Goal: Task Accomplishment & Management: Complete application form

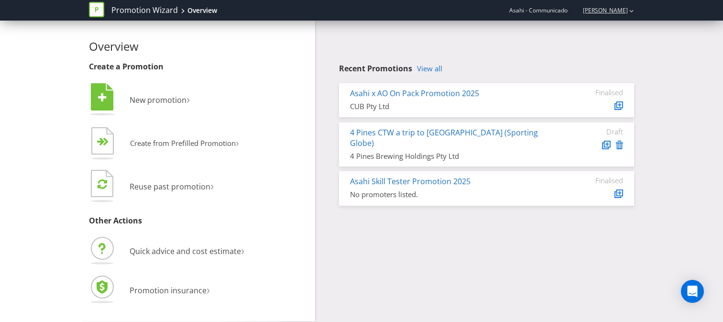
click at [616, 16] on div "[PERSON_NAME]" at bounding box center [603, 10] width 61 height 17
click at [620, 30] on strong "Logout" at bounding box center [627, 30] width 24 height 10
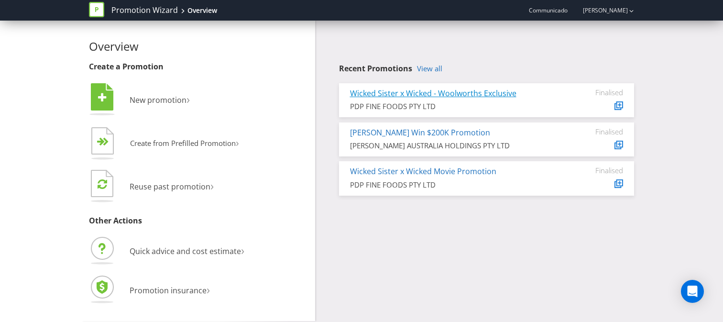
click at [375, 93] on link "Wicked Sister x Wicked - Woolworths Exclusive" at bounding box center [433, 93] width 166 height 11
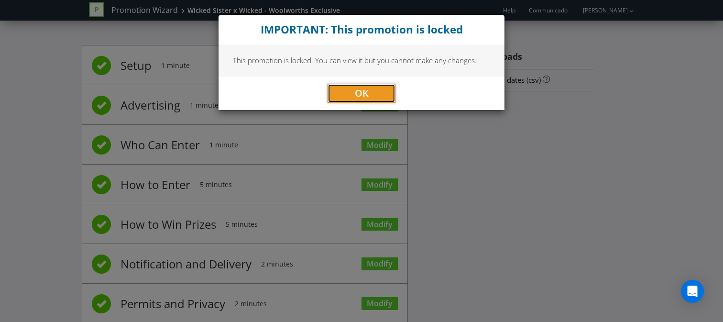
click at [372, 93] on button "OK" at bounding box center [362, 93] width 68 height 19
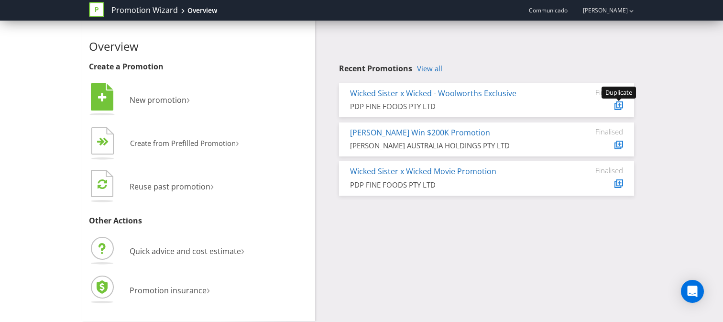
click at [616, 105] on icon at bounding box center [618, 106] width 5 height 5
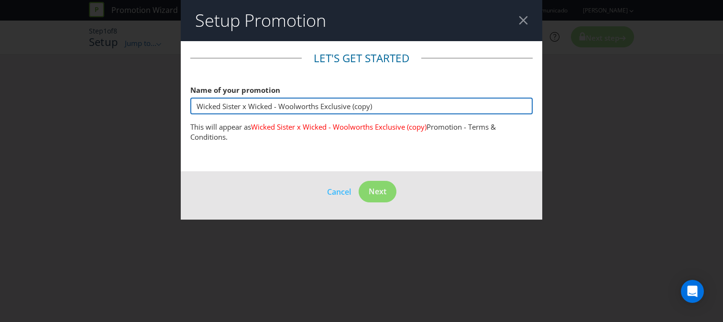
click at [362, 109] on input "Wicked Sister x Wicked - Woolworths Exclusive (copy)" at bounding box center [361, 106] width 342 height 17
drag, startPoint x: 282, startPoint y: 107, endPoint x: 319, endPoint y: 100, distance: 37.3
click at [319, 100] on input "Wicked Sister x Wicked - Woolworths Exclusive (copy)" at bounding box center [361, 106] width 342 height 17
drag, startPoint x: 376, startPoint y: 108, endPoint x: 294, endPoint y: 108, distance: 81.8
click at [294, 108] on input "Wicked Sister x Wicked - Woolworths Exclusive (copy)" at bounding box center [361, 106] width 342 height 17
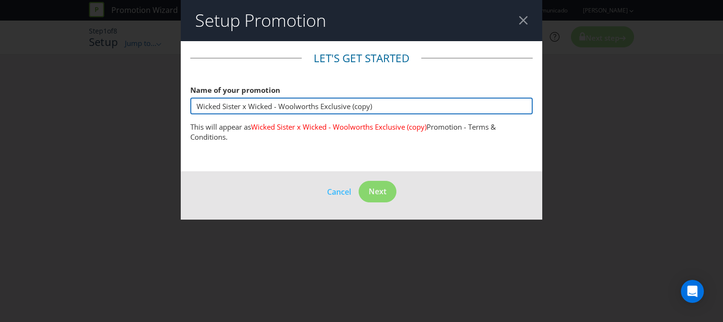
click at [294, 108] on input "Wicked Sister x Wicked - Woolworths Exclusive (copy)" at bounding box center [361, 106] width 342 height 17
drag, startPoint x: 319, startPoint y: 108, endPoint x: 282, endPoint y: 108, distance: 37.3
click at [282, 108] on input "Wicked Sister x Wicked - Woolworths Exclusive (copy)" at bounding box center [361, 106] width 342 height 17
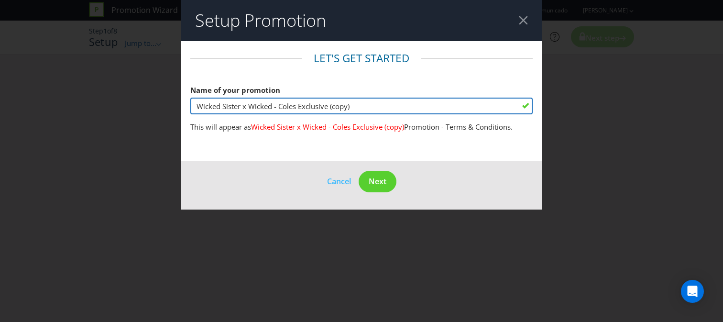
drag, startPoint x: 357, startPoint y: 104, endPoint x: 330, endPoint y: 104, distance: 26.8
click at [330, 104] on input "Wicked Sister x Wicked - Coles Exclusive (copy)" at bounding box center [361, 106] width 342 height 17
type input "Wicked Sister x Wicked - Coles Exclusive"
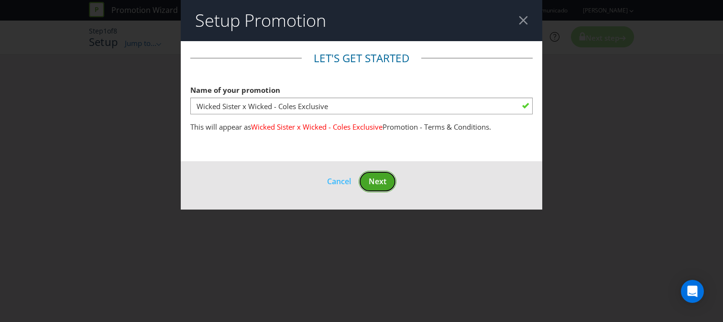
click at [380, 184] on span "Next" at bounding box center [378, 181] width 18 height 11
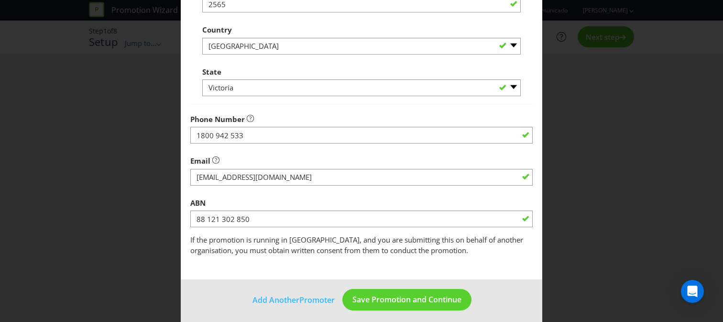
scroll to position [302, 0]
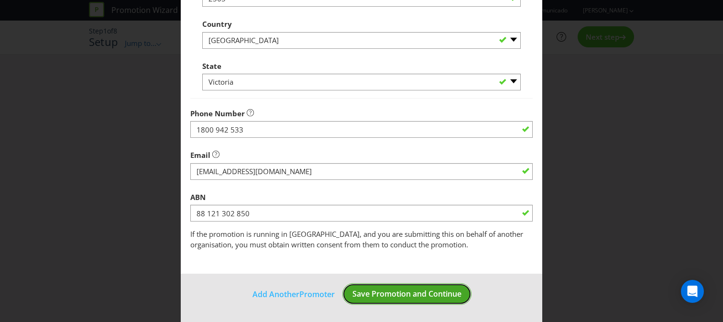
click at [400, 295] on span "Save Promotion and Continue" at bounding box center [406, 293] width 109 height 11
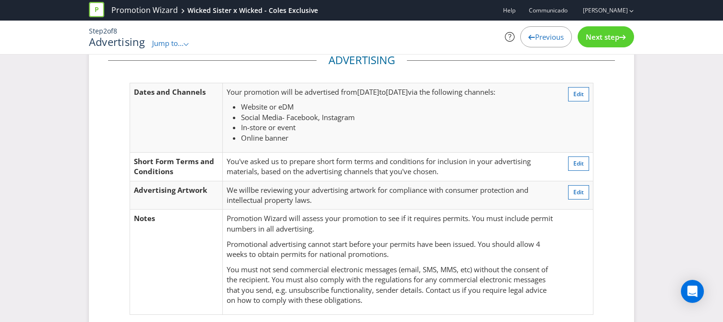
scroll to position [34, 0]
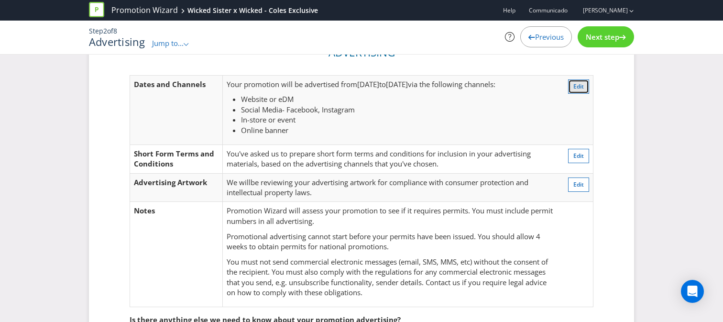
click at [579, 87] on span "Edit" at bounding box center [578, 86] width 11 height 8
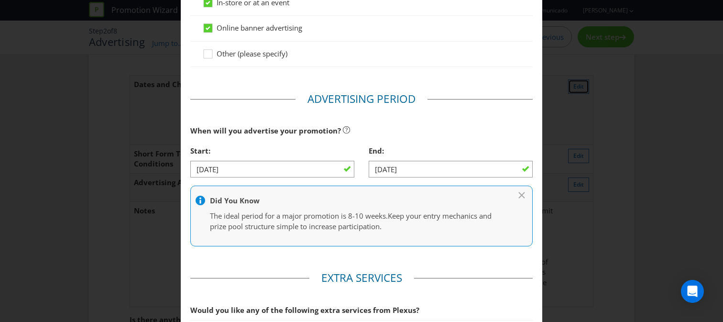
scroll to position [324, 0]
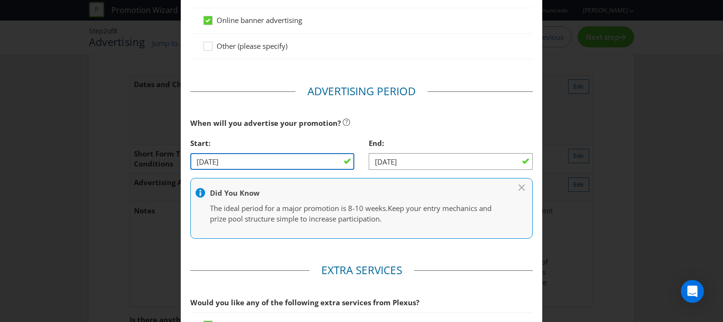
click at [256, 167] on input "[DATE]" at bounding box center [272, 161] width 164 height 17
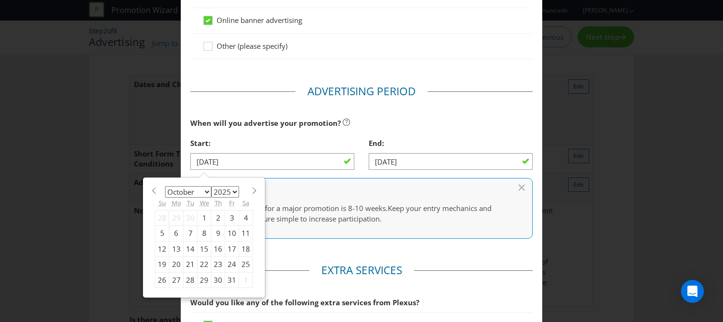
click at [251, 190] on span at bounding box center [254, 190] width 7 height 7
select select "10"
click at [243, 213] on div "1" at bounding box center [246, 217] width 14 height 15
type input "[DATE]"
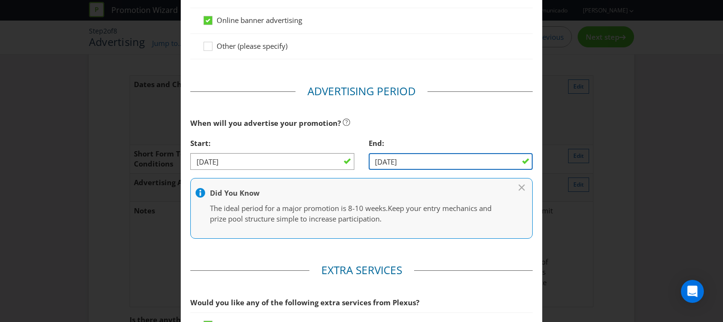
click at [420, 158] on input "[DATE]" at bounding box center [451, 161] width 164 height 17
drag, startPoint x: 413, startPoint y: 160, endPoint x: 360, endPoint y: 160, distance: 53.6
click at [360, 160] on div "Start: [DATE] End: [DATE]" at bounding box center [361, 155] width 357 height 44
type input "[DATE]"
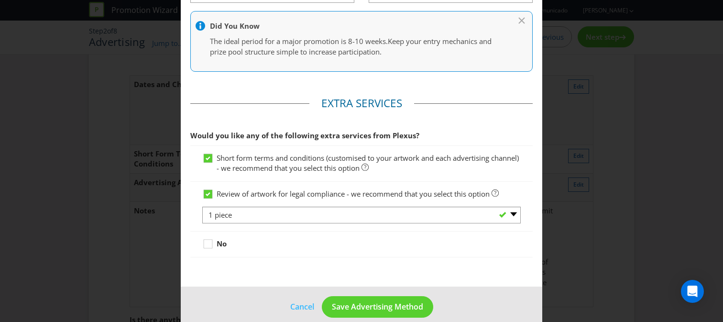
scroll to position [504, 0]
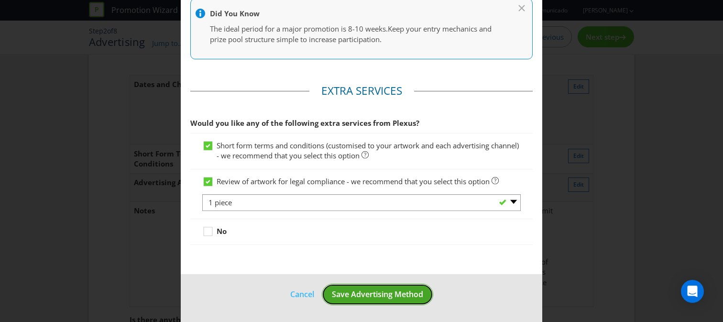
click at [396, 290] on span "Save Advertising Method" at bounding box center [377, 294] width 91 height 11
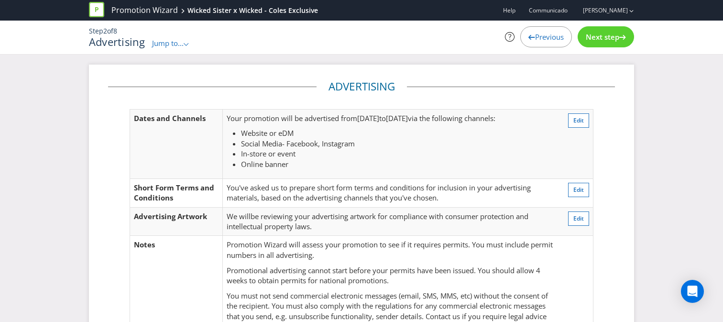
click at [600, 35] on span "Next step" at bounding box center [602, 37] width 33 height 10
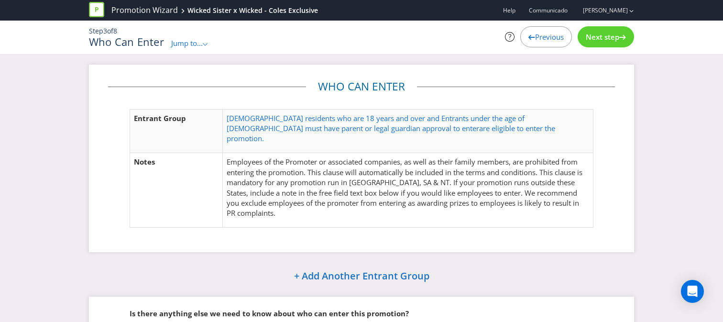
click at [609, 38] on span "Next step" at bounding box center [602, 37] width 33 height 10
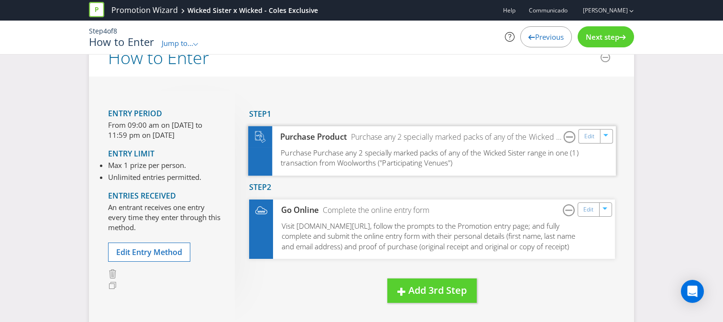
scroll to position [27, 0]
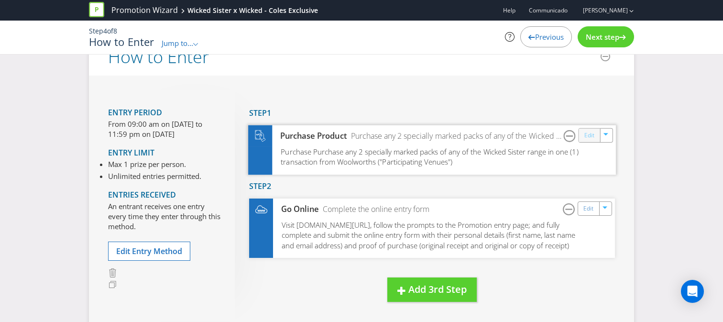
click at [586, 136] on link "Edit" at bounding box center [589, 135] width 10 height 11
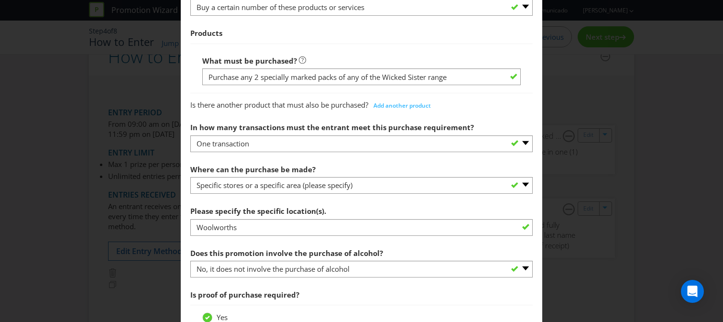
scroll to position [538, 0]
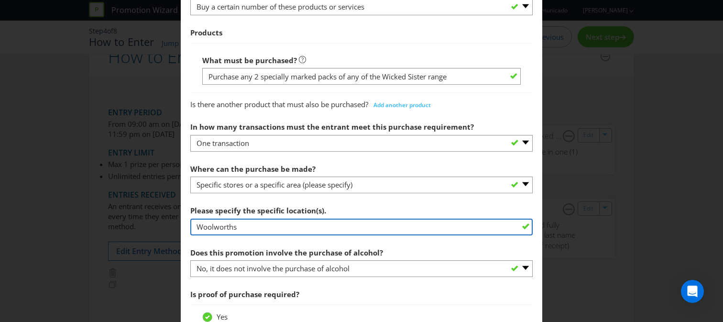
drag, startPoint x: 257, startPoint y: 230, endPoint x: 167, endPoint y: 230, distance: 89.9
click at [167, 230] on div "How to Enter Did You Know IMI research shows that ease of participation is one …" at bounding box center [361, 161] width 723 height 322
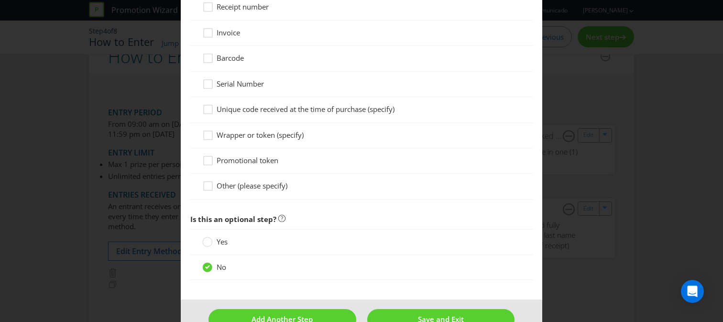
scroll to position [1004, 0]
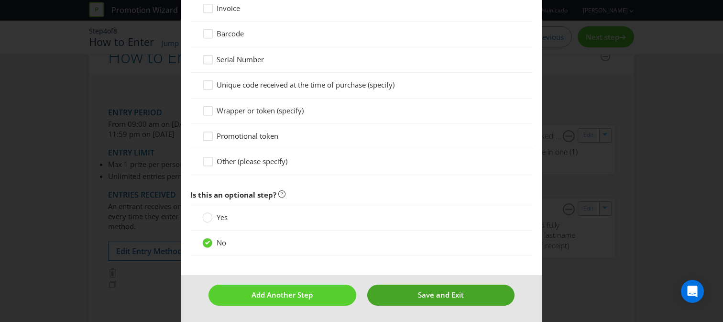
type input "Coles Supermarkets"
click at [396, 291] on button "Save and Exit" at bounding box center [441, 295] width 148 height 21
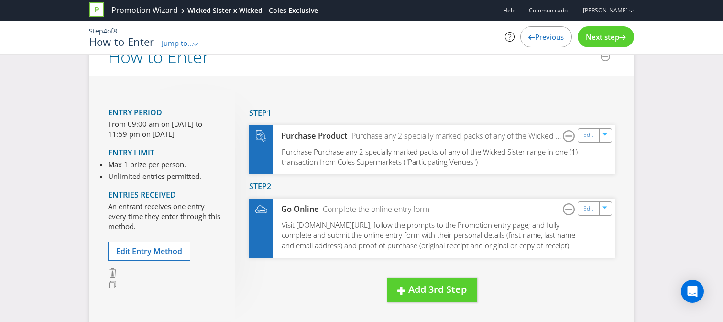
click at [611, 40] on span "Next step" at bounding box center [602, 37] width 33 height 10
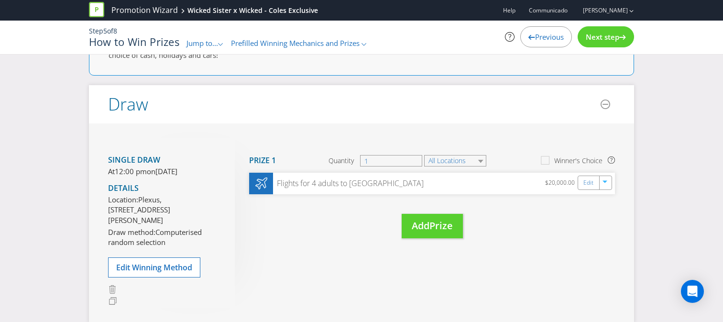
scroll to position [121, 0]
click at [168, 169] on span "[DATE]" at bounding box center [166, 170] width 22 height 10
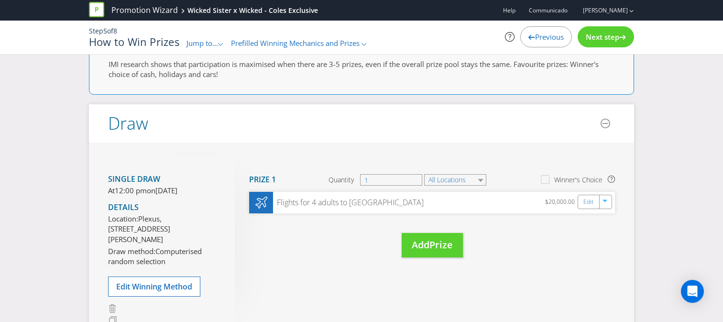
scroll to position [103, 0]
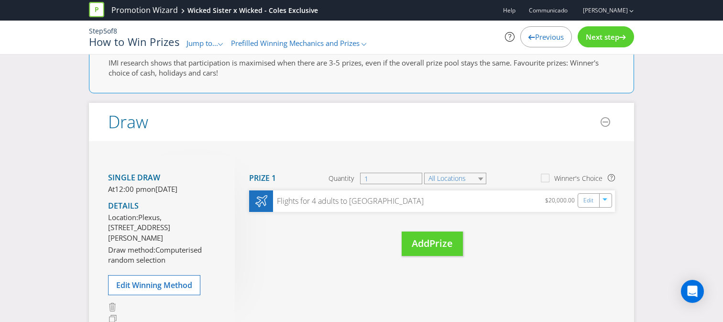
click at [161, 194] on p "At 12:00 pm [DATE][DATE]" at bounding box center [164, 189] width 112 height 10
click at [183, 290] on span "Edit Winning Method" at bounding box center [154, 285] width 76 height 11
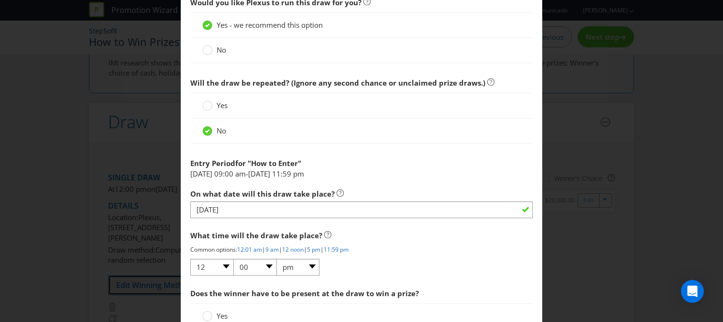
scroll to position [473, 0]
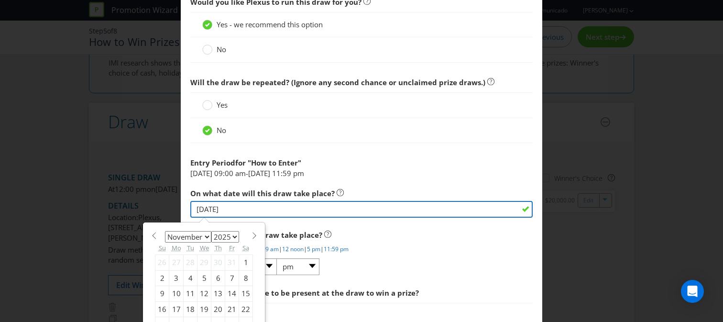
click at [289, 209] on input "[DATE]" at bounding box center [361, 209] width 342 height 17
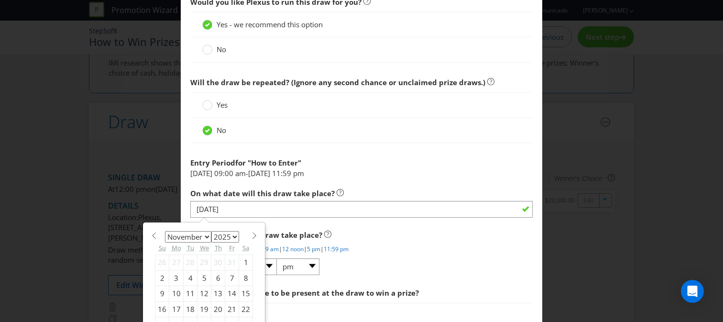
click at [257, 238] on div "January February March April May June July August September October November [D…" at bounding box center [203, 290] width 121 height 134
click at [254, 236] on span at bounding box center [254, 235] width 7 height 7
select select "11"
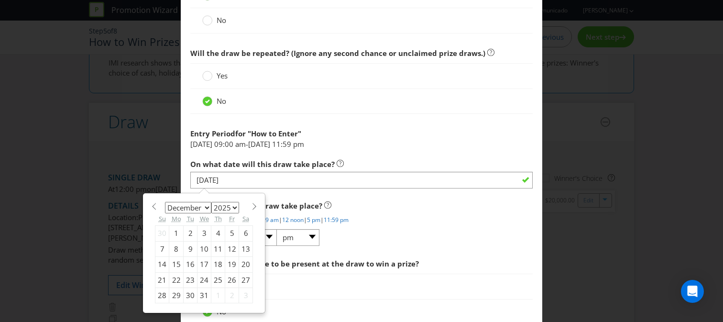
scroll to position [502, 0]
click at [177, 263] on div "15" at bounding box center [176, 263] width 14 height 15
type input "[DATE]"
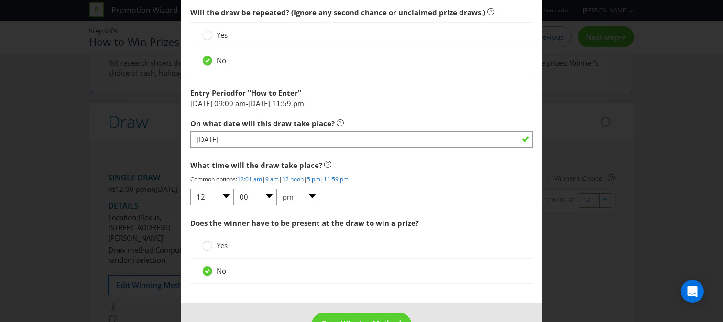
scroll to position [572, 0]
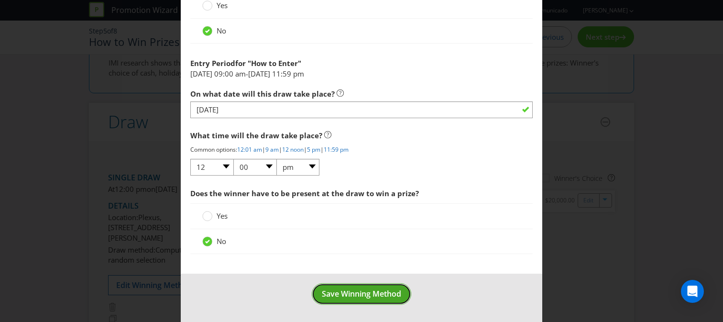
click at [359, 291] on span "Save Winning Method" at bounding box center [361, 293] width 79 height 11
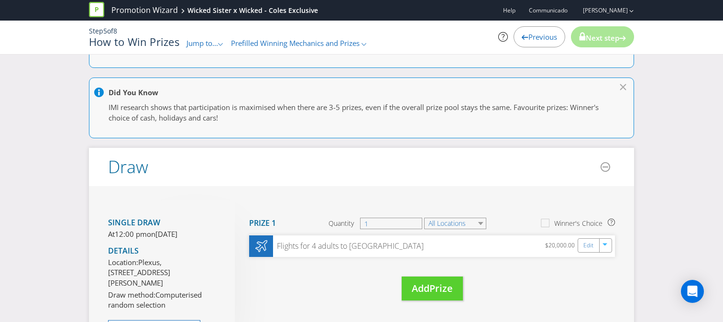
scroll to position [147, 0]
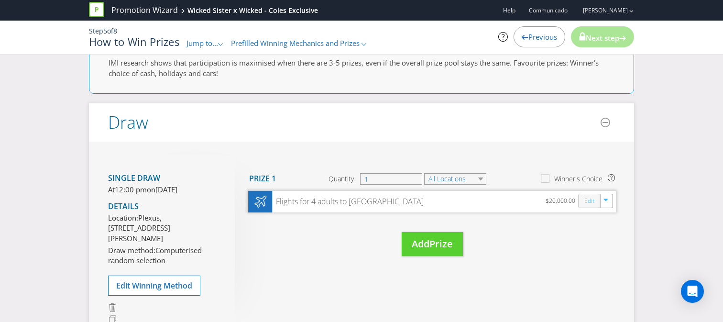
click at [593, 201] on link "Edit" at bounding box center [589, 201] width 10 height 11
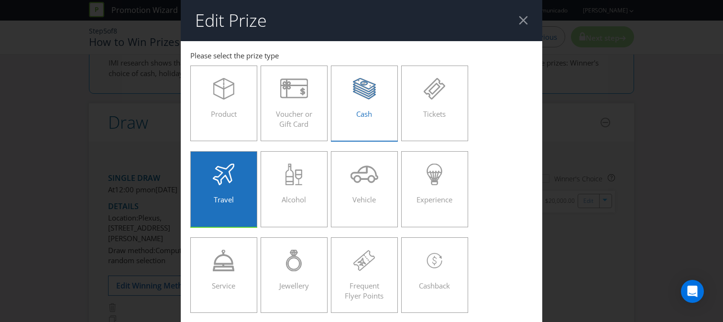
click at [380, 128] on label "Cash" at bounding box center [364, 104] width 67 height 76
click at [0, 0] on input "Cash" at bounding box center [0, 0] width 0 height 0
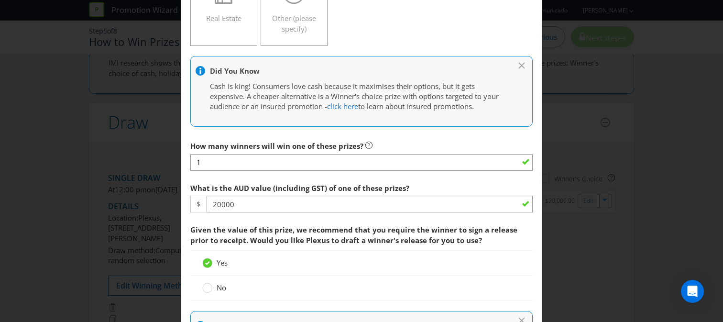
scroll to position [370, 0]
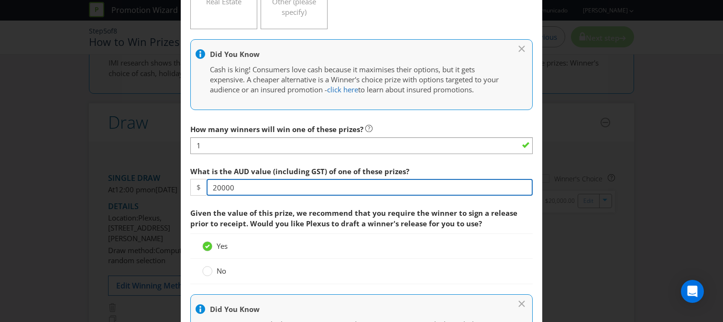
drag, startPoint x: 245, startPoint y: 189, endPoint x: 180, endPoint y: 189, distance: 64.6
click at [181, 189] on main "[GEOGRAPHIC_DATA] [GEOGRAPHIC_DATA] [GEOGRAPHIC_DATA] [GEOGRAPHIC_DATA] [GEOGRA…" at bounding box center [362, 239] width 362 height 1136
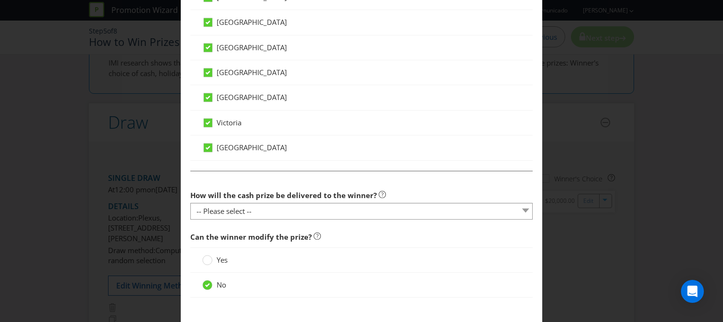
scroll to position [902, 0]
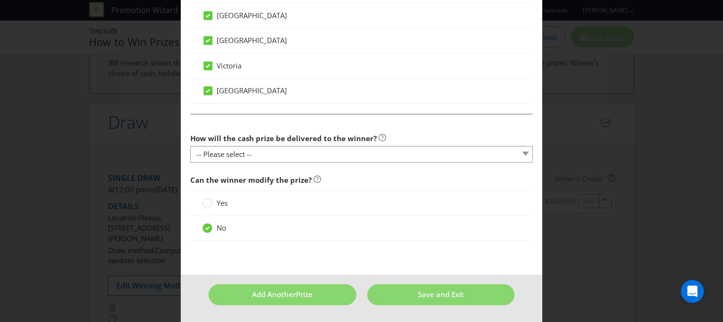
type input "10000"
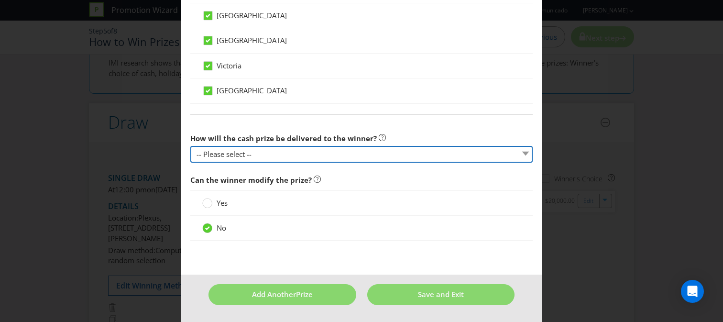
click at [280, 151] on select "-- Please select -- Direct deposit to winner's bank account Cheque Credit to sp…" at bounding box center [361, 154] width 342 height 17
select select "DIRECT_DEPOSIT"
click at [190, 146] on select "-- Please select -- Direct deposit to winner's bank account Cheque Credit to sp…" at bounding box center [361, 154] width 342 height 17
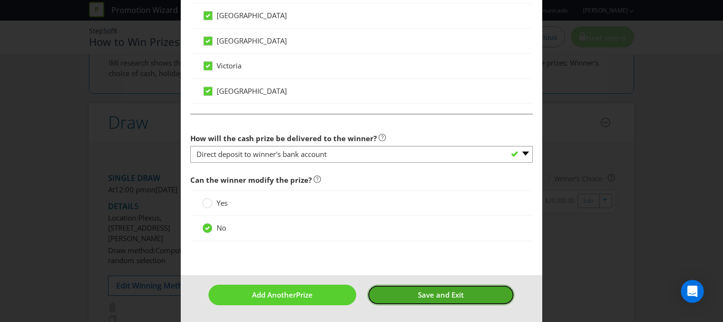
click at [403, 293] on button "Save and Exit" at bounding box center [441, 295] width 148 height 21
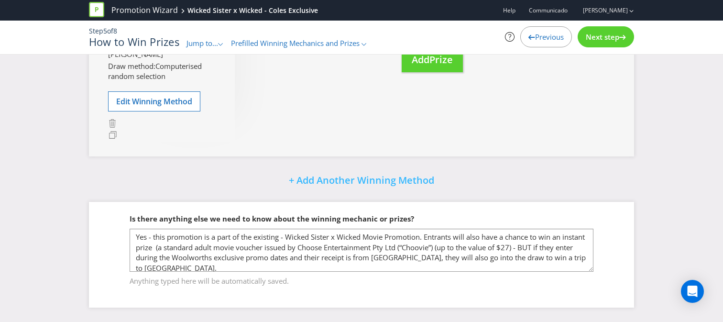
scroll to position [4, 0]
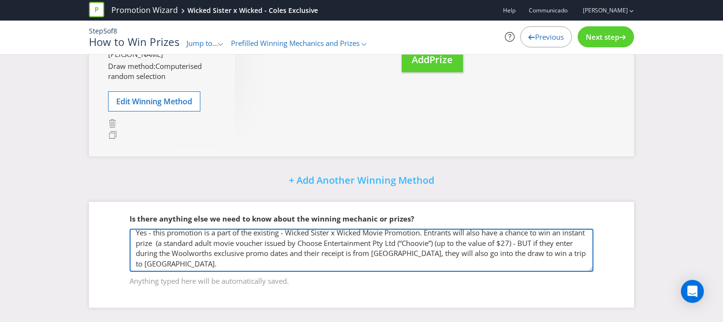
drag, startPoint x: 194, startPoint y: 250, endPoint x: 232, endPoint y: 253, distance: 38.4
click at [232, 253] on textarea "Yes - this promotion is a part of the existing - Wicked Sister x Wicked Movie P…" at bounding box center [362, 250] width 464 height 43
drag, startPoint x: 374, startPoint y: 253, endPoint x: 413, endPoint y: 253, distance: 38.7
click at [413, 253] on textarea "Yes - this promotion is a part of the existing - Wicked Sister x Wicked Movie P…" at bounding box center [362, 250] width 464 height 43
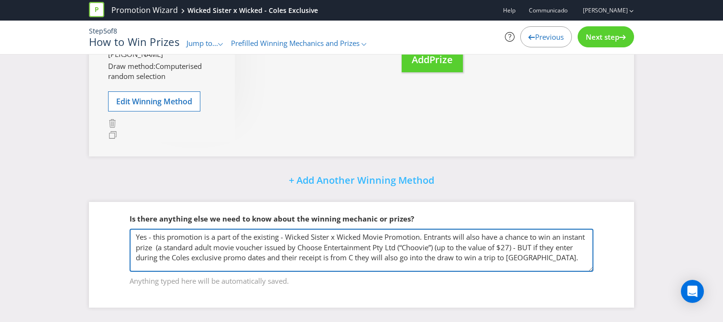
scroll to position [0, 0]
drag, startPoint x: 518, startPoint y: 259, endPoint x: 581, endPoint y: 259, distance: 62.7
click at [581, 259] on textarea "Yes - this promotion is a part of the existing - Wicked Sister x Wicked Movie P…" at bounding box center [362, 250] width 464 height 43
type textarea "Yes - this promotion is a part of the existing - Wicked Sister x Wicked Movie P…"
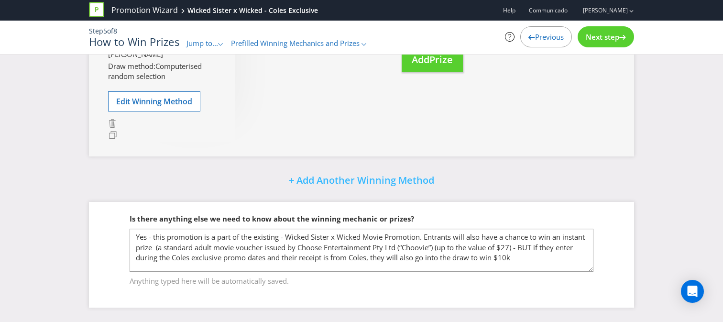
click at [615, 37] on span "Next step" at bounding box center [602, 37] width 33 height 10
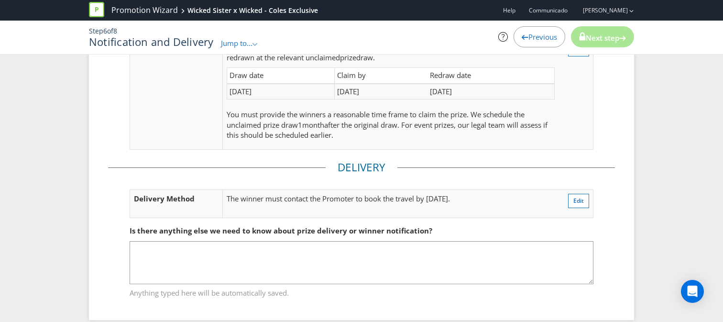
scroll to position [297, 0]
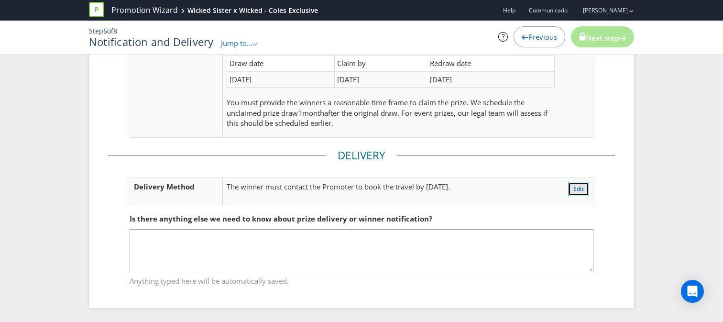
click at [588, 191] on button "Edit" at bounding box center [578, 189] width 21 height 14
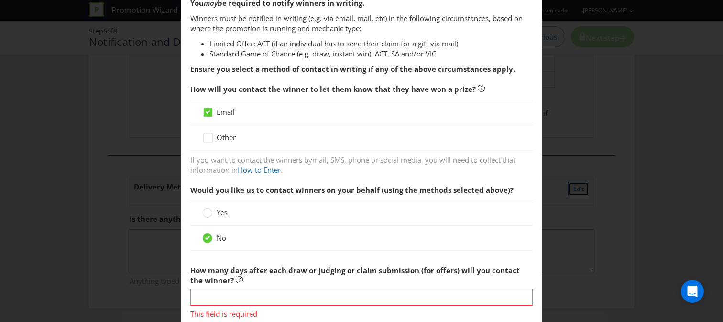
scroll to position [85, 0]
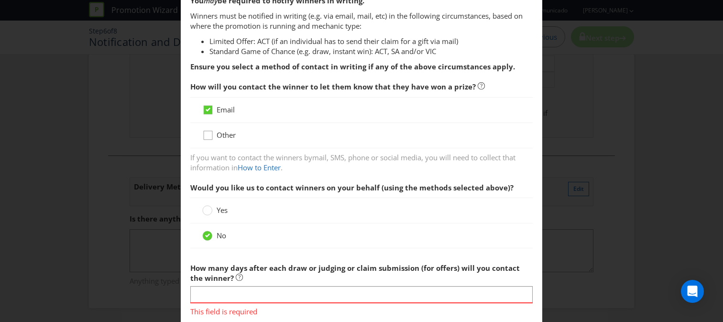
click at [214, 136] on icon at bounding box center [209, 137] width 14 height 14
click at [0, 0] on input "Other" at bounding box center [0, 0] width 0 height 0
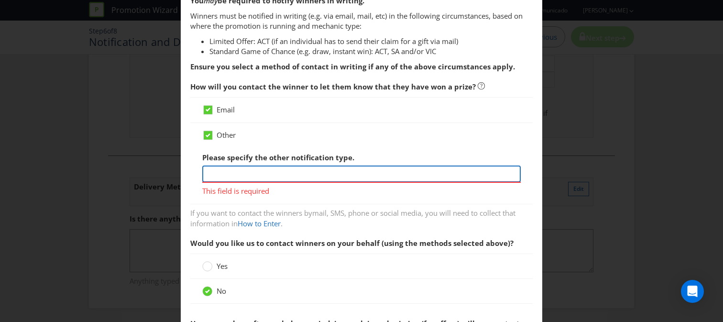
click at [236, 173] on input "text" at bounding box center [361, 173] width 319 height 17
type input "email and phone"
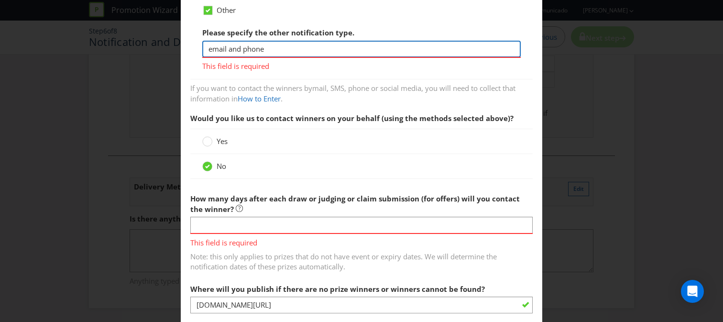
scroll to position [225, 0]
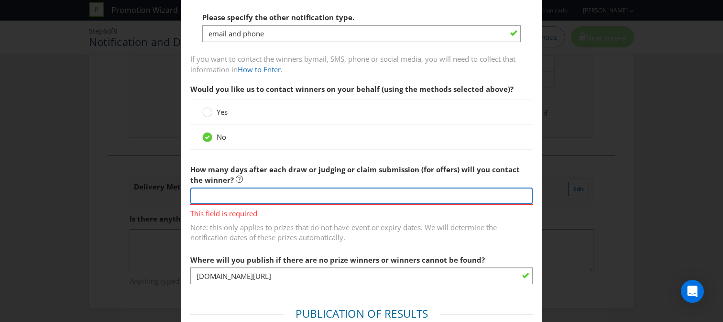
click at [318, 213] on div "How many days after each draw or judging or claim submission (for offers) will …" at bounding box center [361, 201] width 342 height 83
type input "3"
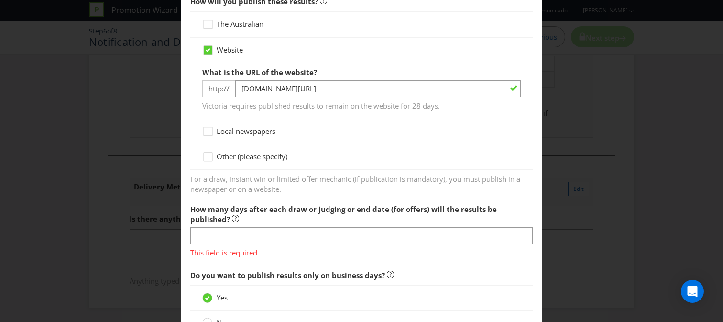
scroll to position [610, 0]
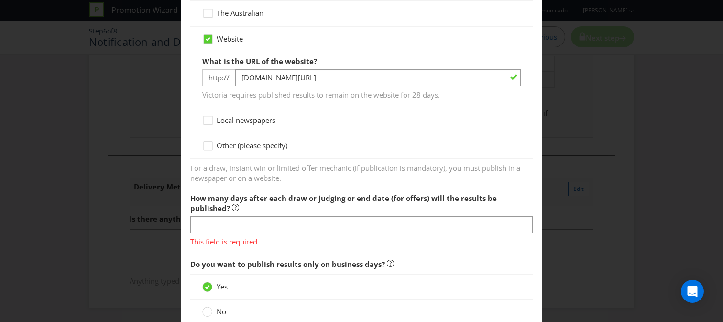
type input "5"
click at [331, 224] on input "text" at bounding box center [361, 224] width 342 height 17
type input "7"
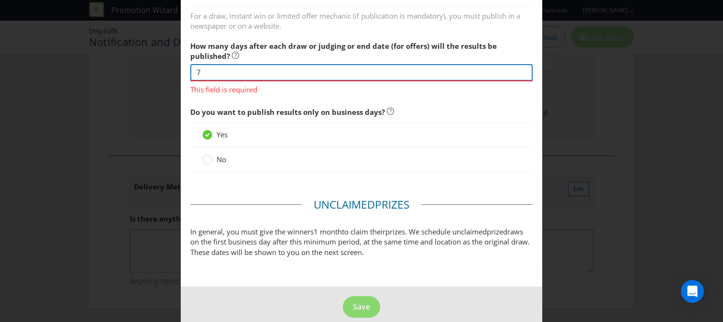
scroll to position [761, 0]
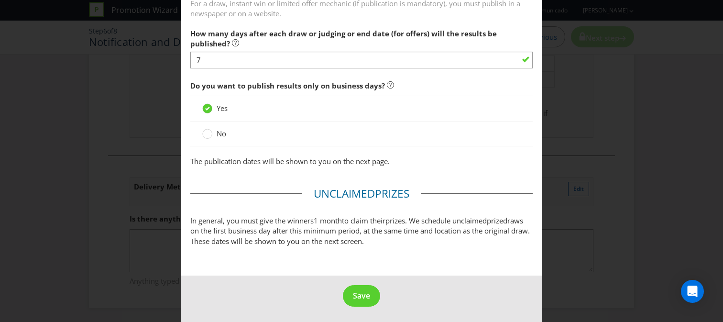
click at [336, 242] on span "draws on the first business day after this minimum period, at the same time and…" at bounding box center [360, 231] width 340 height 30
click at [360, 299] on span "Save" at bounding box center [361, 295] width 17 height 11
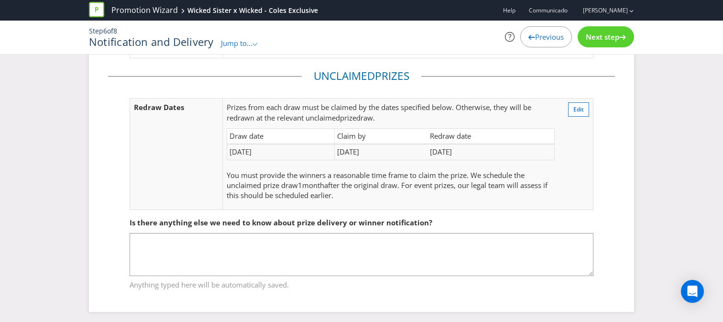
scroll to position [163, 0]
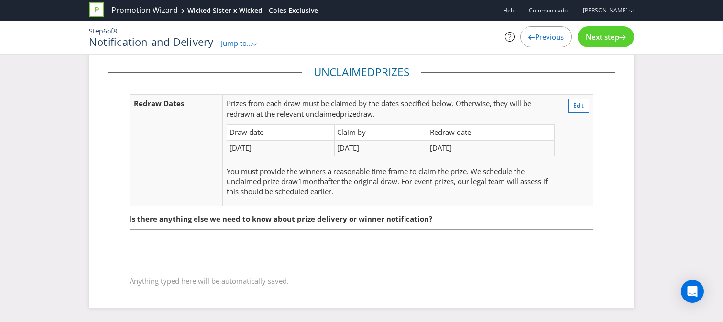
click at [596, 39] on span "Next step" at bounding box center [602, 37] width 33 height 10
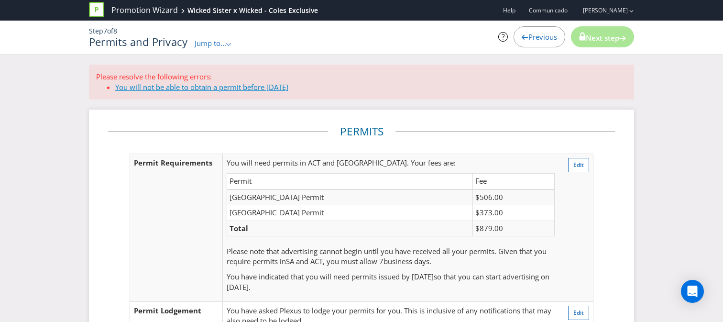
click at [286, 85] on link "You will not be able to obtain a permit before [DATE]" at bounding box center [201, 87] width 173 height 10
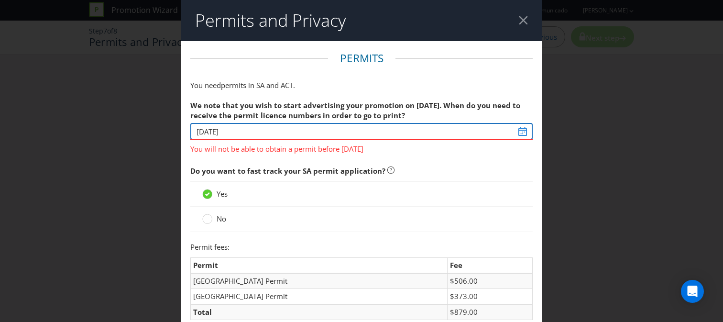
click at [310, 130] on input "[DATE]" at bounding box center [361, 131] width 342 height 17
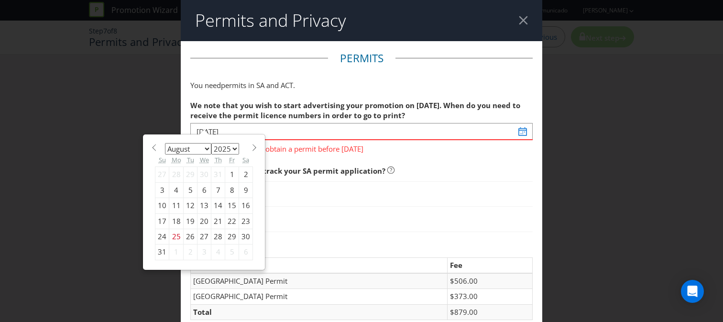
click at [252, 148] on span at bounding box center [254, 147] width 7 height 7
select select "8"
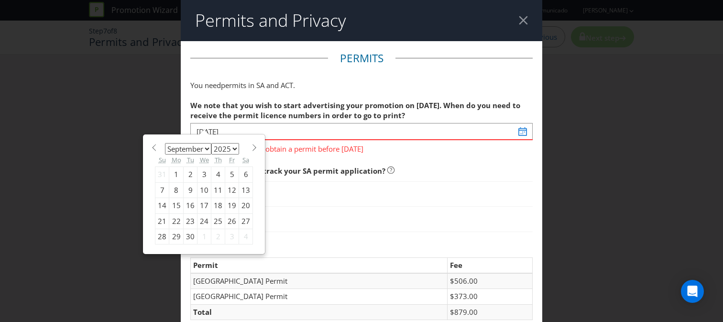
click at [179, 191] on div "8" at bounding box center [176, 189] width 14 height 15
type input "[DATE]"
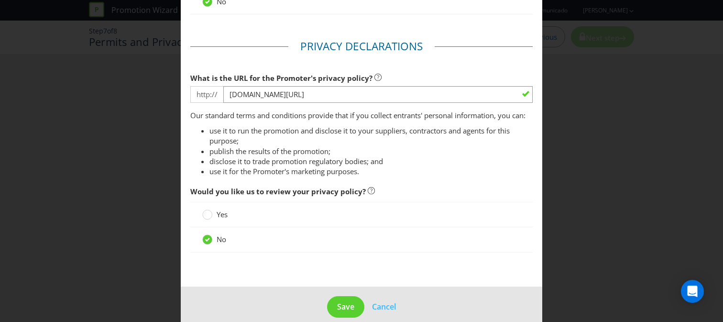
scroll to position [821, 0]
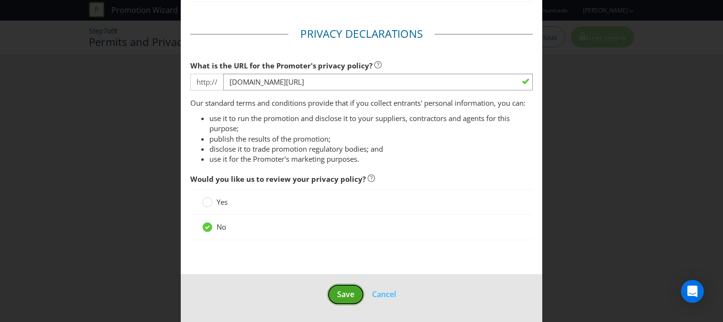
click at [343, 295] on span "Save" at bounding box center [345, 294] width 17 height 11
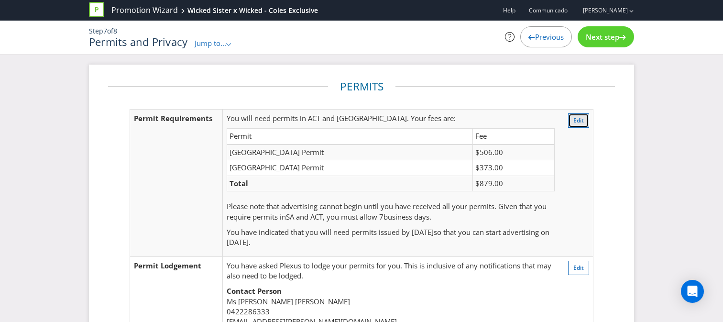
click at [580, 123] on span "Edit" at bounding box center [578, 120] width 11 height 8
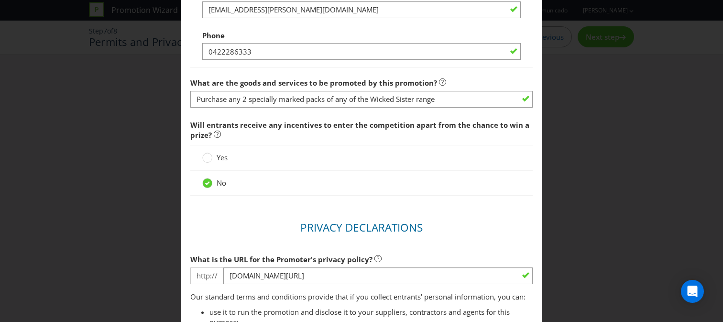
scroll to position [821, 0]
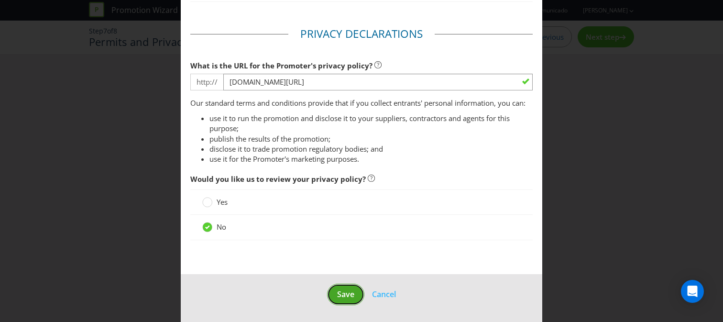
click at [339, 291] on span "Save" at bounding box center [345, 294] width 17 height 11
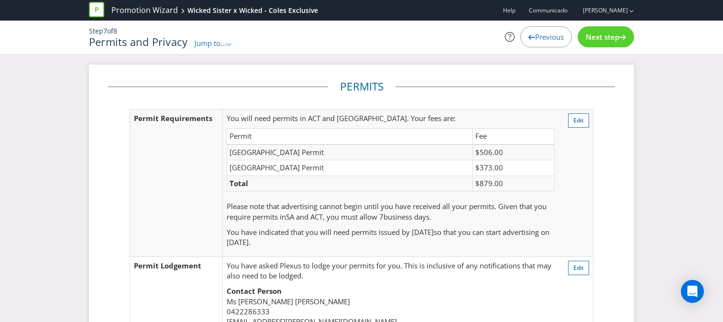
click at [612, 38] on span "Next step" at bounding box center [602, 37] width 33 height 10
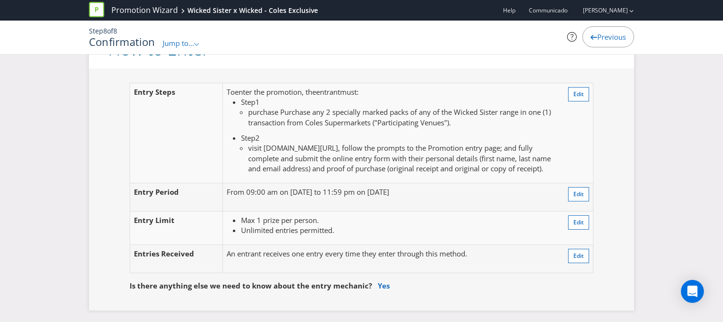
scroll to position [829, 0]
click at [580, 195] on span "Edit" at bounding box center [578, 195] width 11 height 8
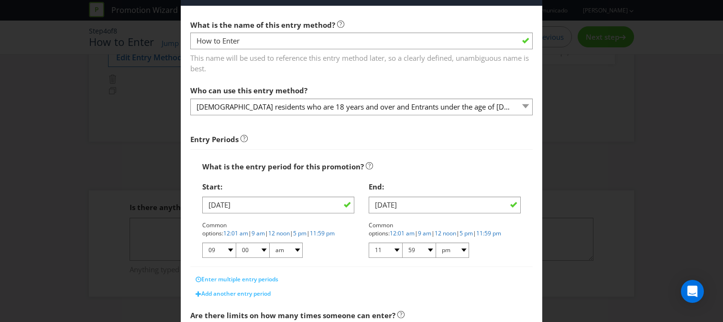
scroll to position [40, 0]
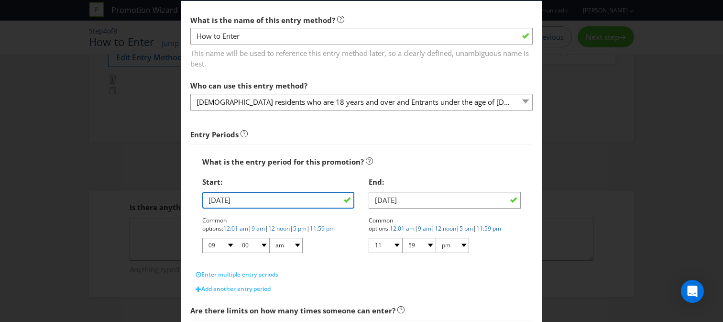
click at [296, 202] on input "[DATE]" at bounding box center [278, 200] width 152 height 17
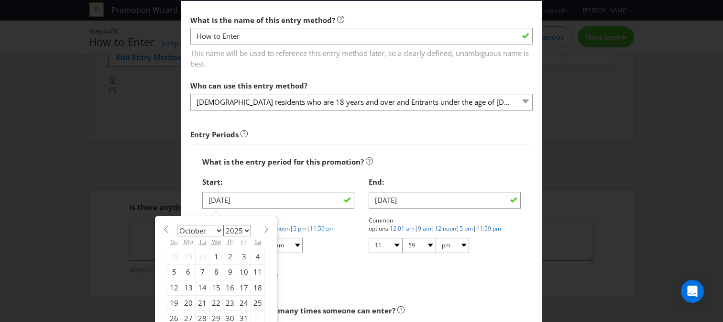
click at [271, 231] on div "January February March April May June July August September October November [D…" at bounding box center [215, 276] width 121 height 119
click at [266, 231] on span at bounding box center [266, 229] width 7 height 7
select select "10"
click at [253, 257] on div "1" at bounding box center [258, 256] width 14 height 15
type input "[DATE]"
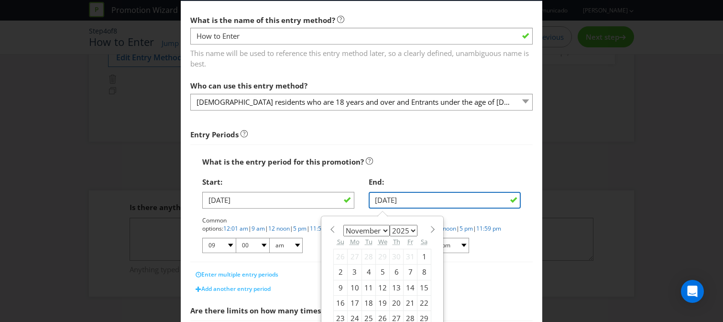
click at [407, 201] on input "[DATE]" at bounding box center [445, 200] width 152 height 17
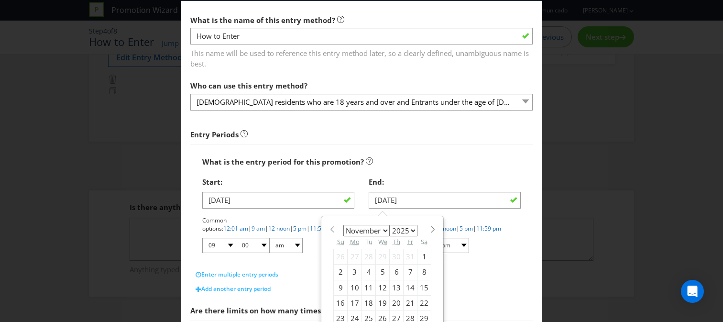
click at [429, 228] on span at bounding box center [432, 229] width 7 height 7
select select "11"
click at [338, 286] on div "14" at bounding box center [341, 287] width 14 height 15
type input "[DATE]"
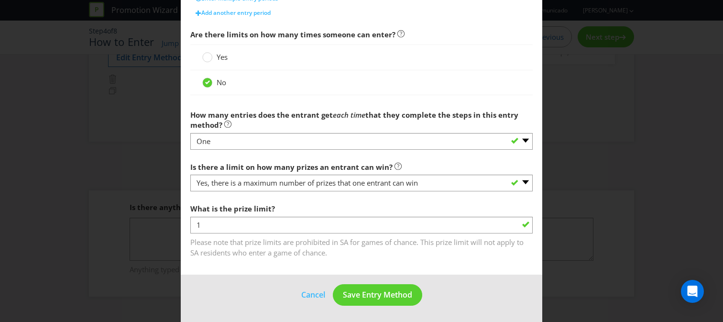
scroll to position [317, 0]
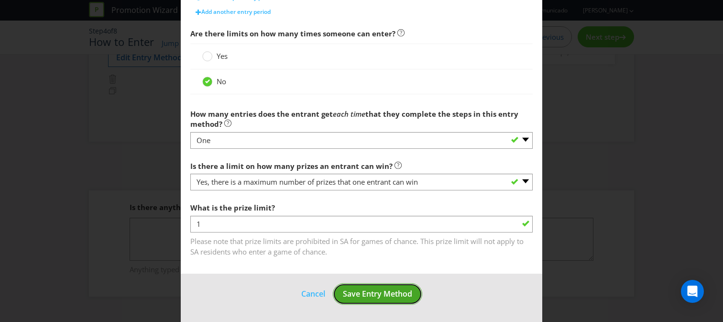
click at [406, 294] on span "Save Entry Method" at bounding box center [377, 293] width 69 height 11
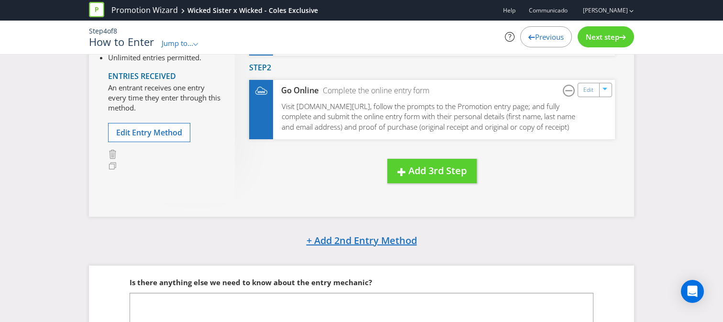
scroll to position [22, 0]
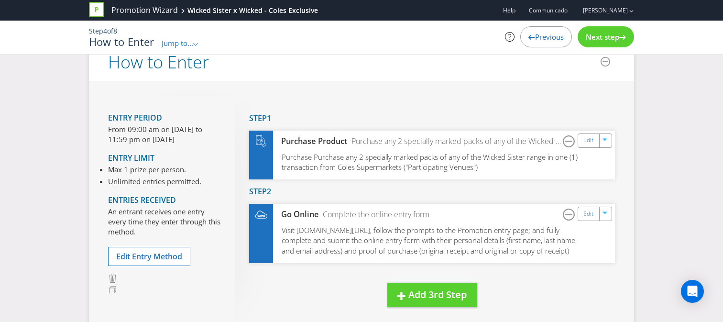
click at [607, 40] on span "Next step" at bounding box center [602, 37] width 33 height 10
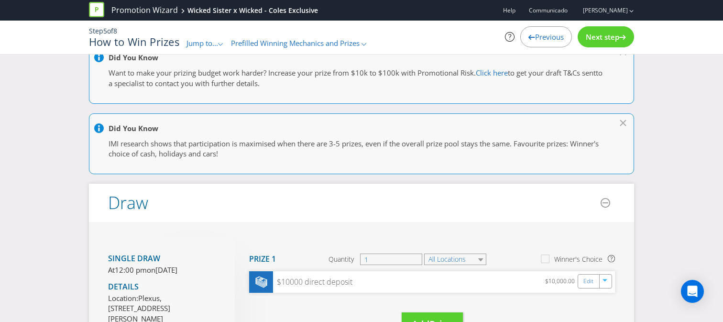
click at [607, 40] on span "Next step" at bounding box center [602, 37] width 33 height 10
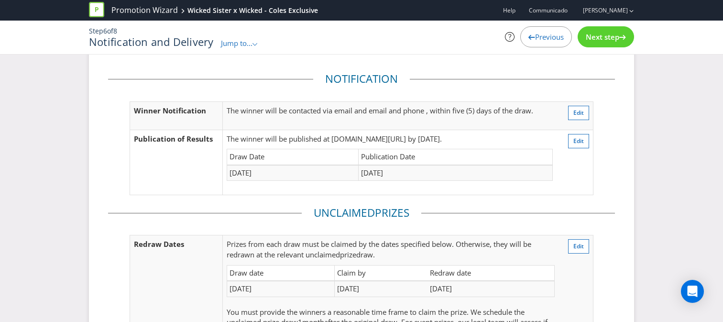
click at [607, 40] on span "Next step" at bounding box center [602, 37] width 33 height 10
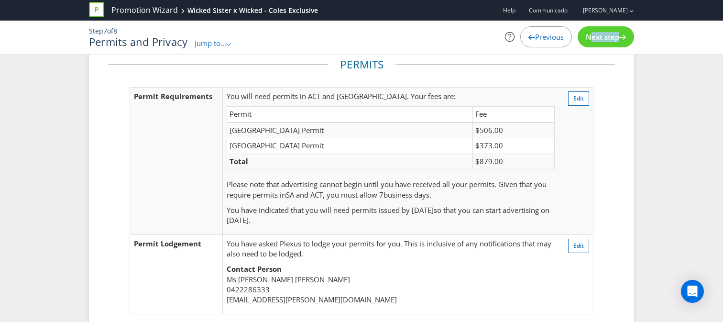
click at [607, 40] on span "Next step" at bounding box center [602, 37] width 33 height 10
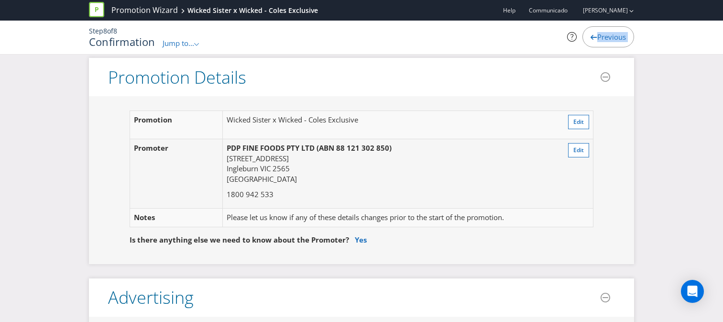
click at [607, 40] on span "Previous" at bounding box center [611, 37] width 29 height 10
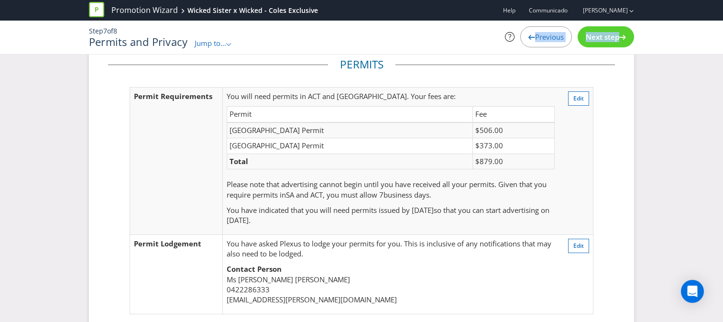
click at [606, 41] on span "Next step" at bounding box center [602, 37] width 33 height 10
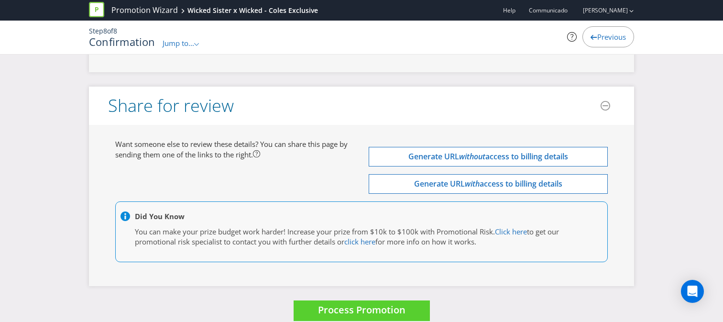
scroll to position [3415, 0]
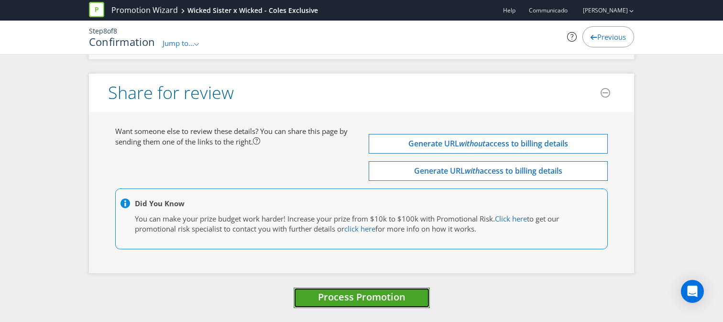
click at [404, 298] on span "Process Promotion" at bounding box center [362, 296] width 88 height 13
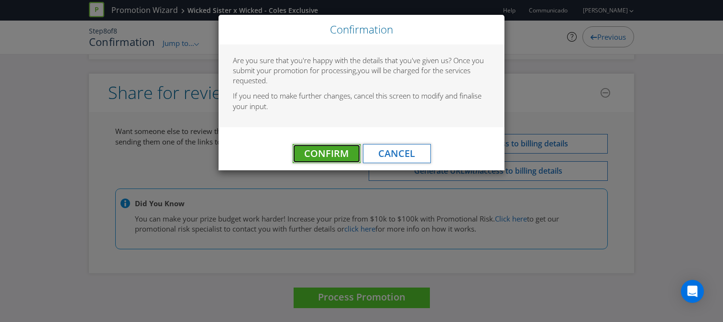
click at [344, 155] on span "Confirm" at bounding box center [326, 153] width 44 height 13
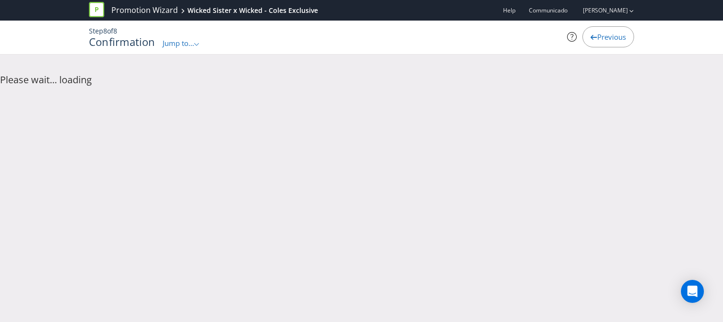
scroll to position [0, 0]
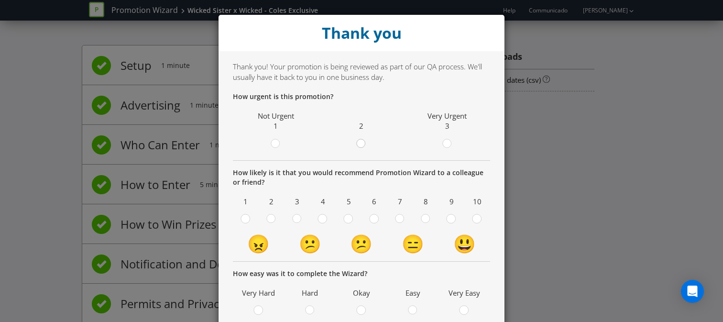
click at [362, 144] on circle at bounding box center [361, 143] width 9 height 9
click at [0, 0] on input "radio" at bounding box center [0, 0] width 0 height 0
click at [455, 221] on icon at bounding box center [451, 219] width 10 height 10
click at [0, 0] on input "radio" at bounding box center [0, 0] width 0 height 0
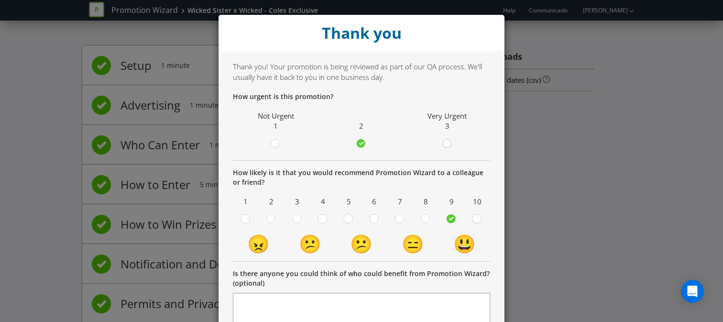
click at [447, 145] on circle at bounding box center [446, 143] width 9 height 9
click at [0, 0] on input "radio" at bounding box center [0, 0] width 0 height 0
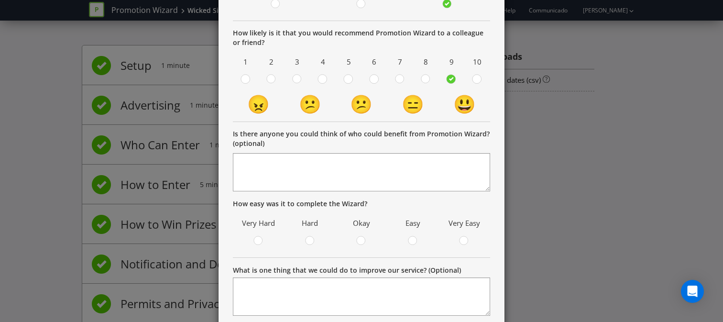
scroll to position [150, 0]
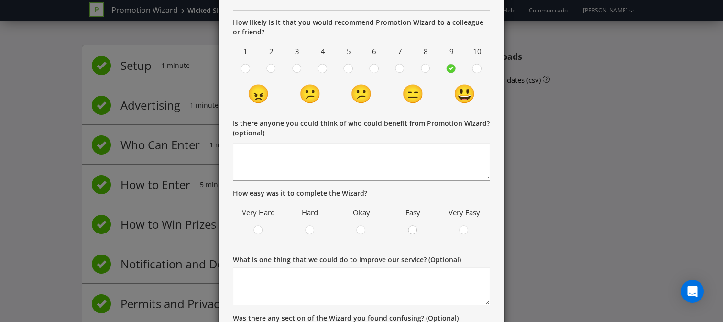
click at [415, 228] on div at bounding box center [413, 227] width 5 height 5
click at [0, 0] on input "radio" at bounding box center [0, 0] width 0 height 0
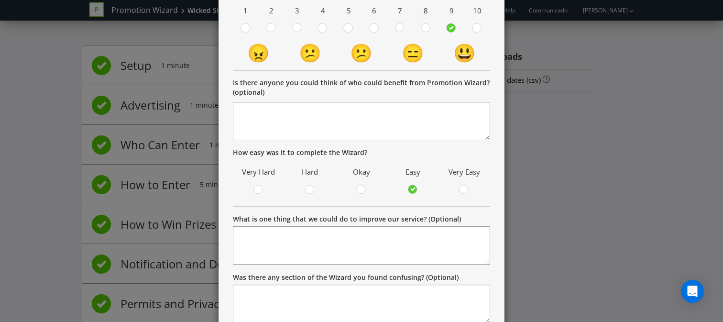
scroll to position [194, 0]
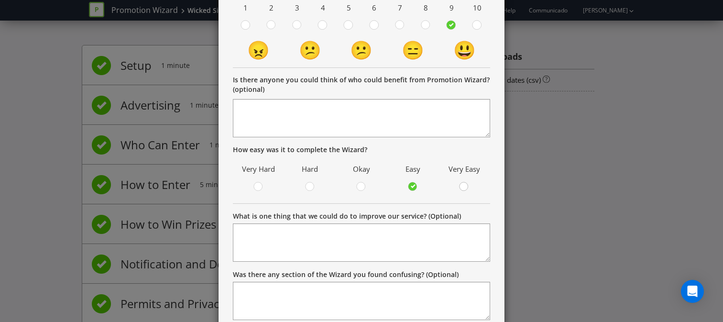
click at [461, 193] on div at bounding box center [464, 188] width 10 height 12
click at [0, 0] on input "radio" at bounding box center [0, 0] width 0 height 0
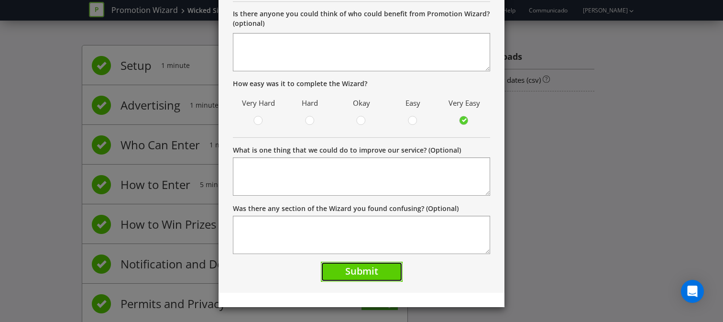
click at [383, 266] on button "Submit" at bounding box center [362, 272] width 82 height 21
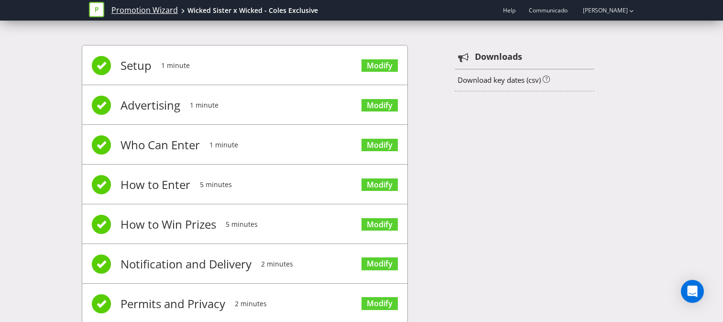
click at [164, 10] on link "Promotion Wizard" at bounding box center [144, 10] width 66 height 11
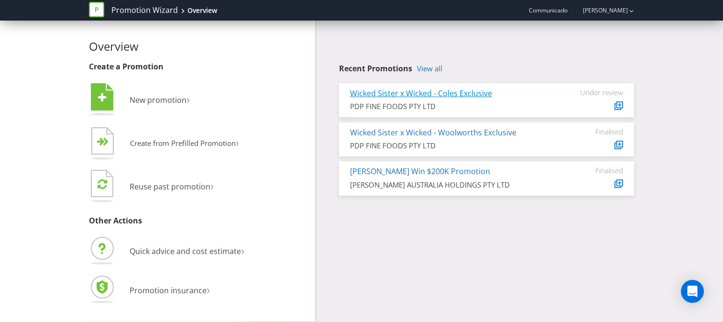
click at [414, 94] on link "Wicked Sister x Wicked - Coles Exclusive" at bounding box center [421, 93] width 142 height 11
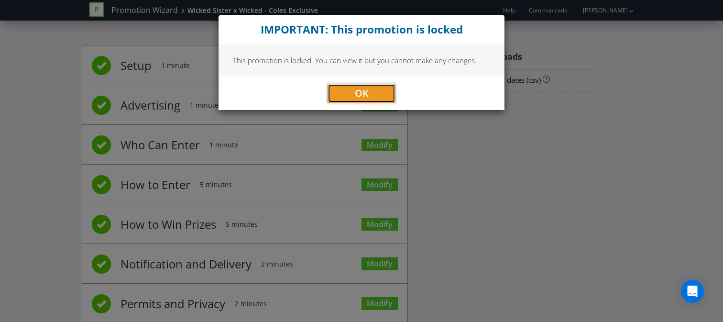
click at [383, 98] on button "OK" at bounding box center [362, 93] width 68 height 19
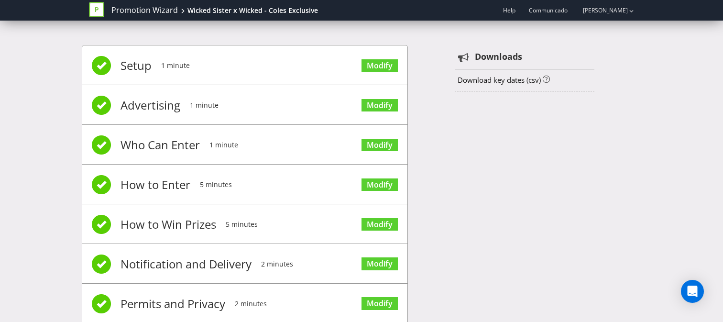
scroll to position [64, 0]
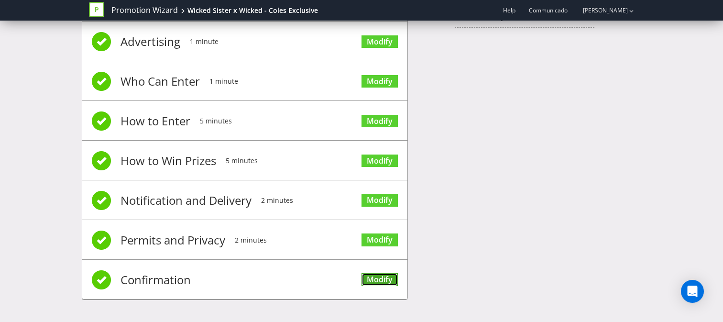
click at [378, 276] on link "Modify" at bounding box center [380, 279] width 36 height 13
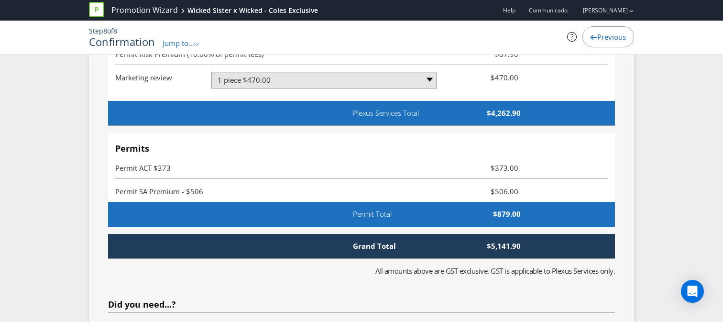
scroll to position [2619, 0]
